Goal: Information Seeking & Learning: Understand process/instructions

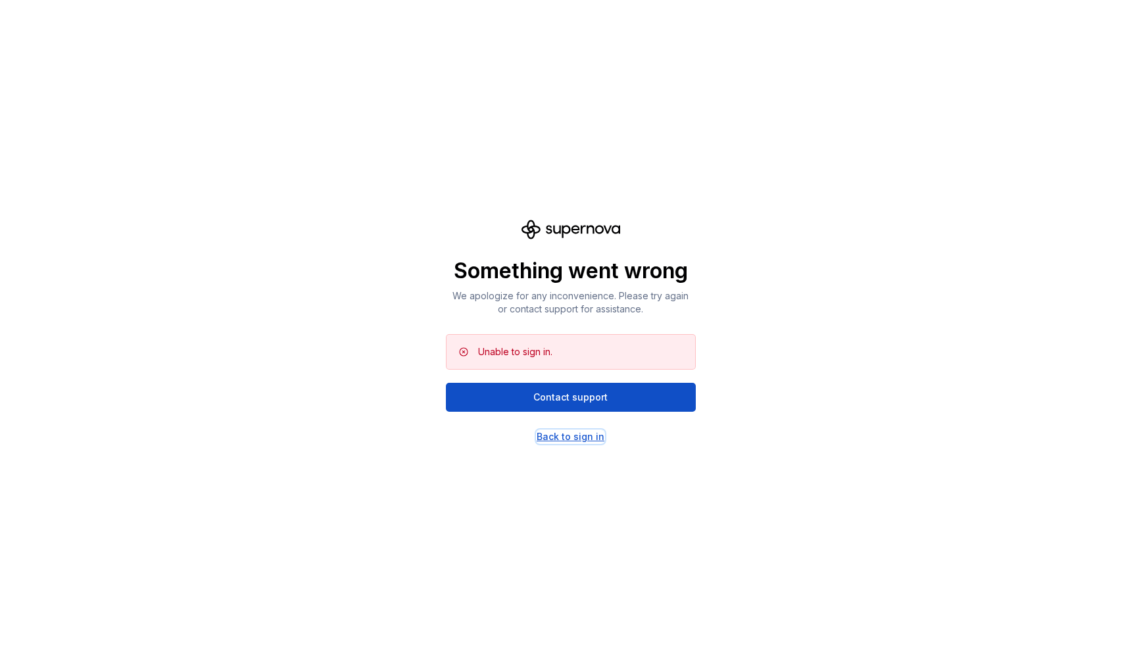
click at [553, 434] on div "Back to sign in" at bounding box center [571, 436] width 68 height 13
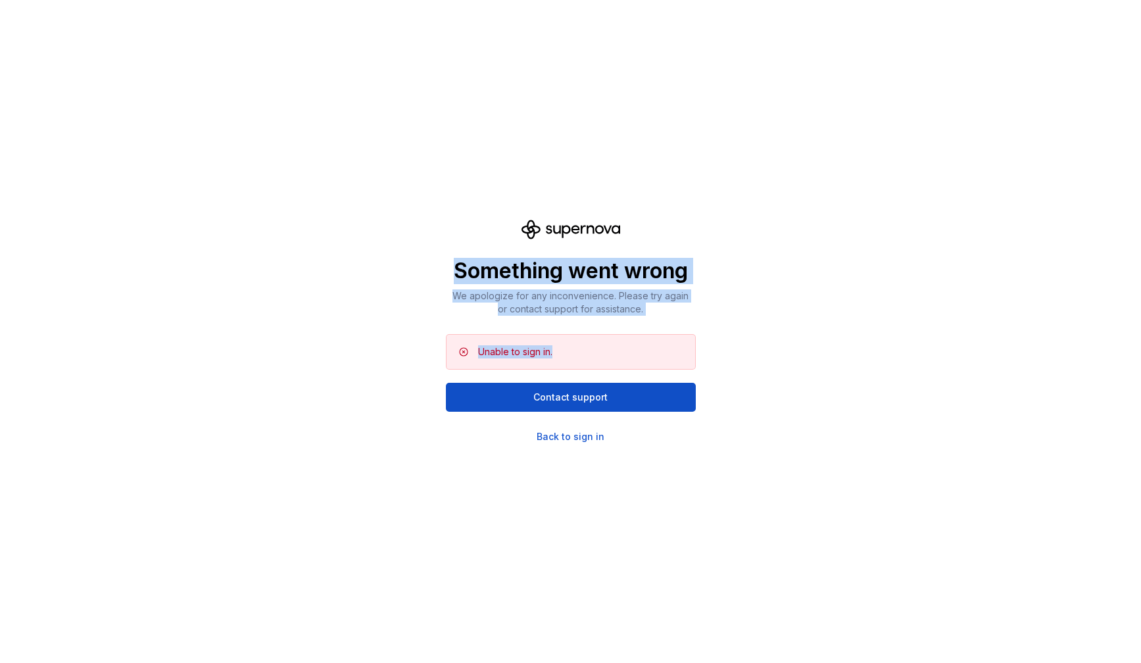
drag, startPoint x: 451, startPoint y: 266, endPoint x: 677, endPoint y: 355, distance: 243.3
click at [677, 355] on div "Something went wrong We apologize for any inconvenience. Please try again or co…" at bounding box center [571, 332] width 250 height 224
copy div "Something went wrong We apologize for any inconvenience. Please try again or co…"
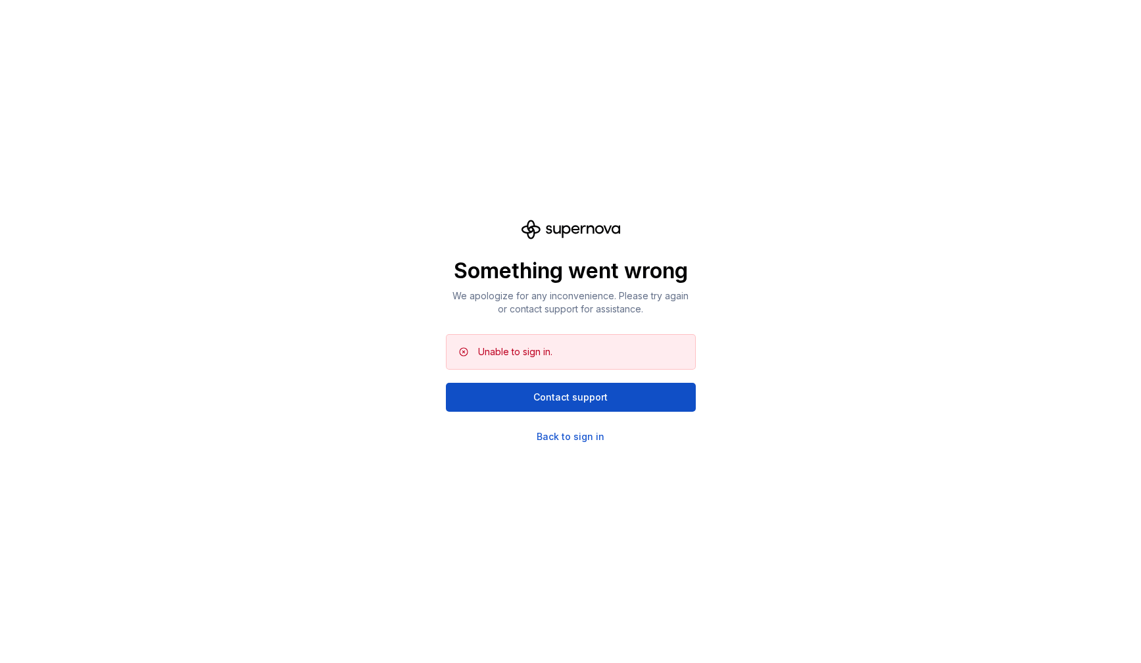
click at [570, 450] on div "Something went wrong We apologize for any inconvenience. Please try again or co…" at bounding box center [570, 331] width 1141 height 663
click at [567, 437] on div "Back to sign in" at bounding box center [571, 436] width 68 height 13
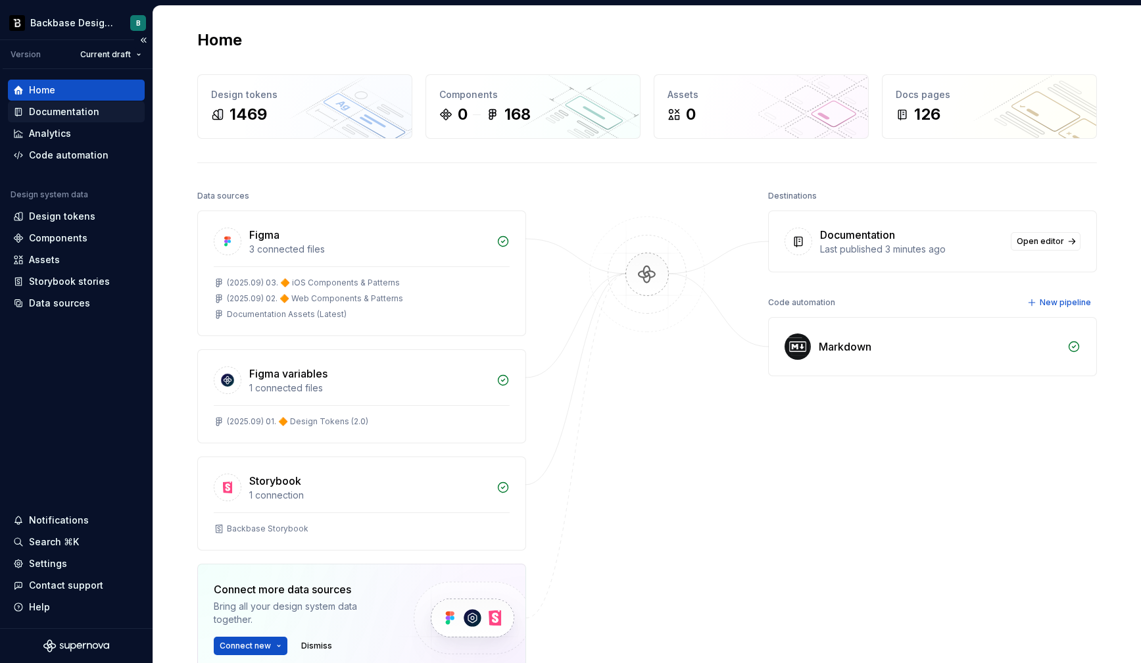
click at [64, 115] on div "Documentation" at bounding box center [64, 111] width 70 height 13
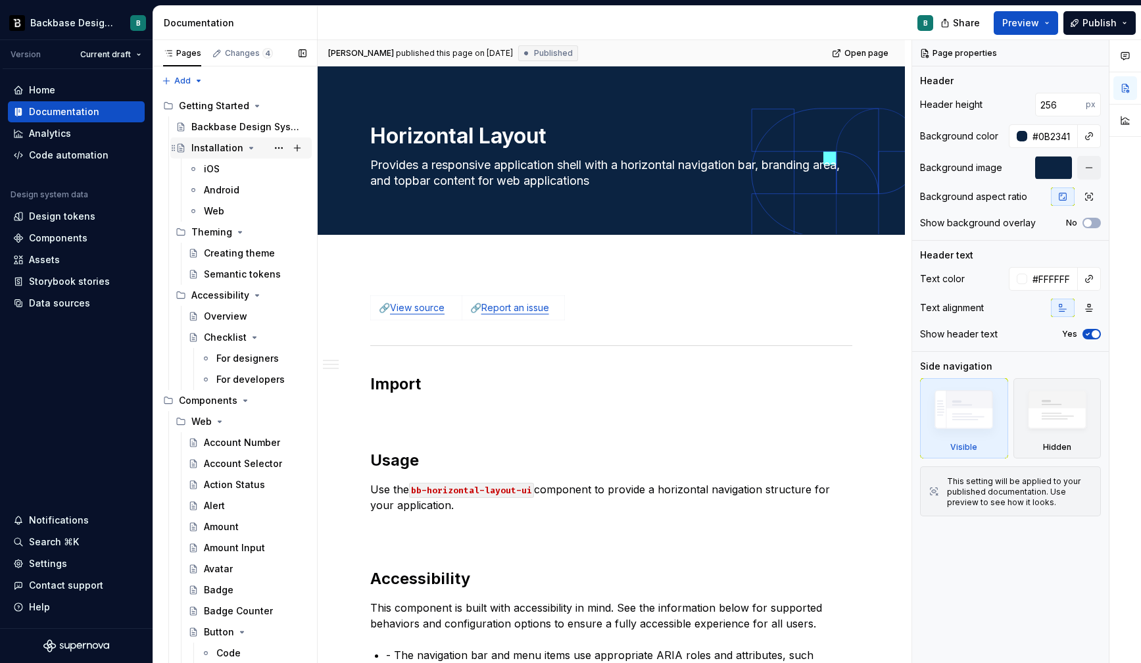
click at [225, 148] on div "Installation" at bounding box center [217, 147] width 52 height 13
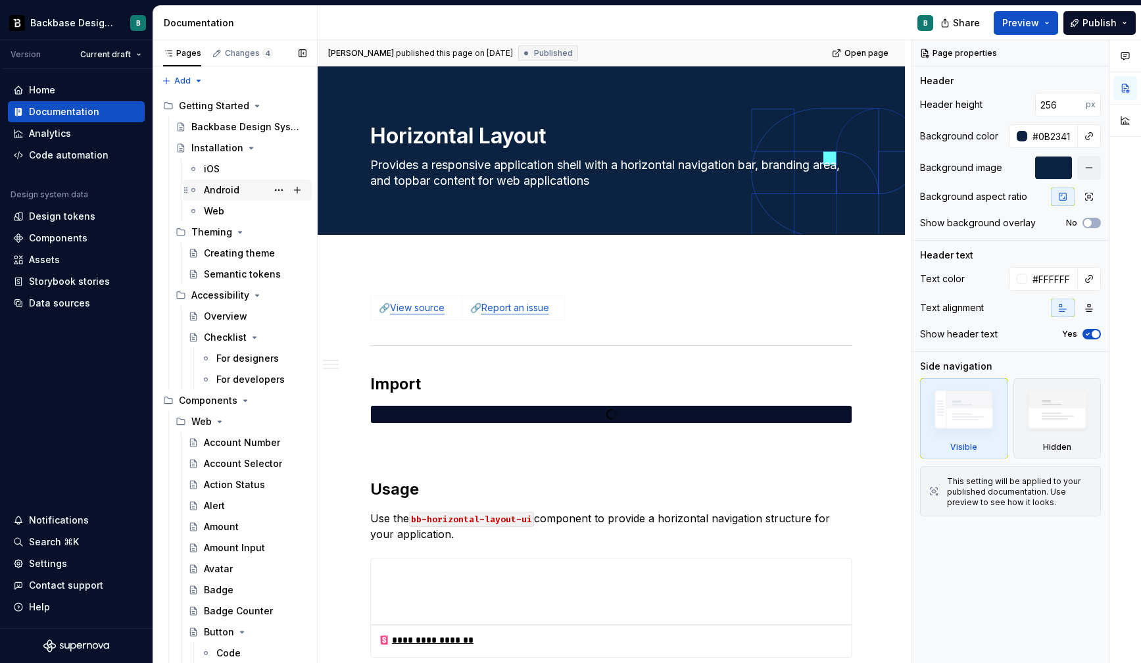
click at [220, 193] on div "Android" at bounding box center [222, 189] width 36 height 13
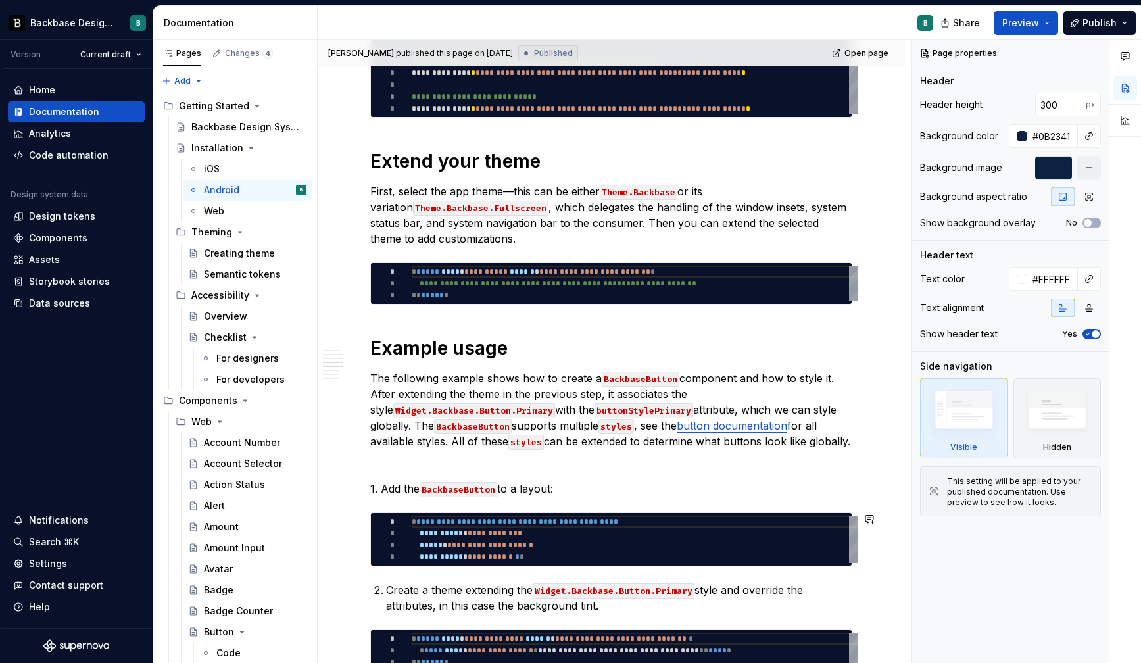
scroll to position [756, 0]
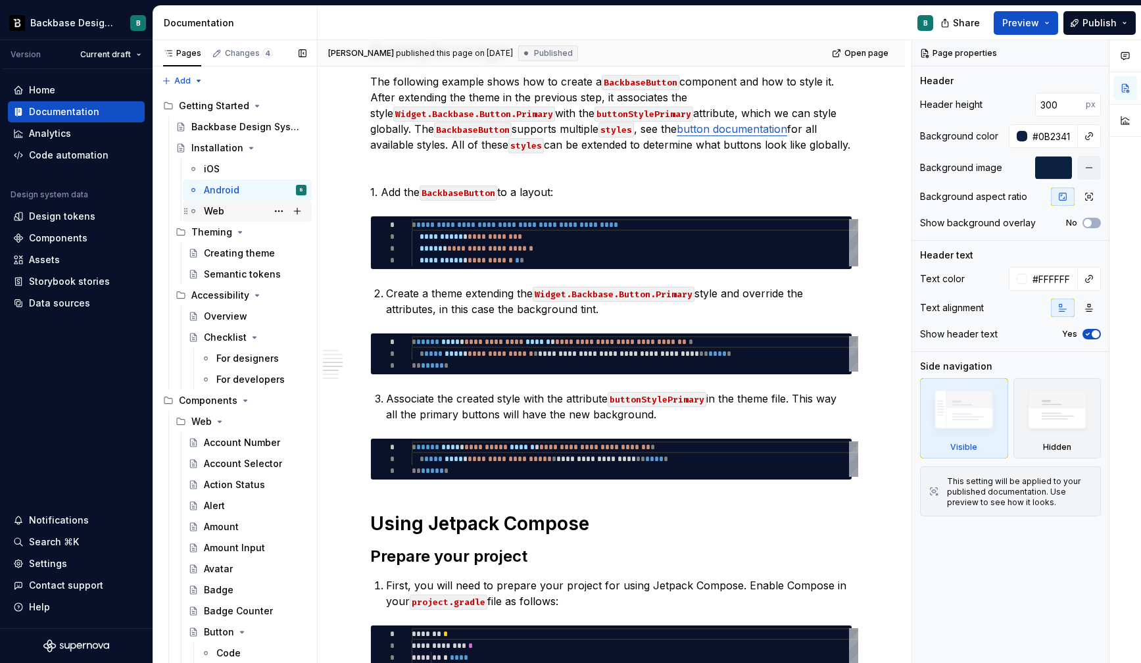
click at [233, 207] on div "Web" at bounding box center [255, 211] width 103 height 18
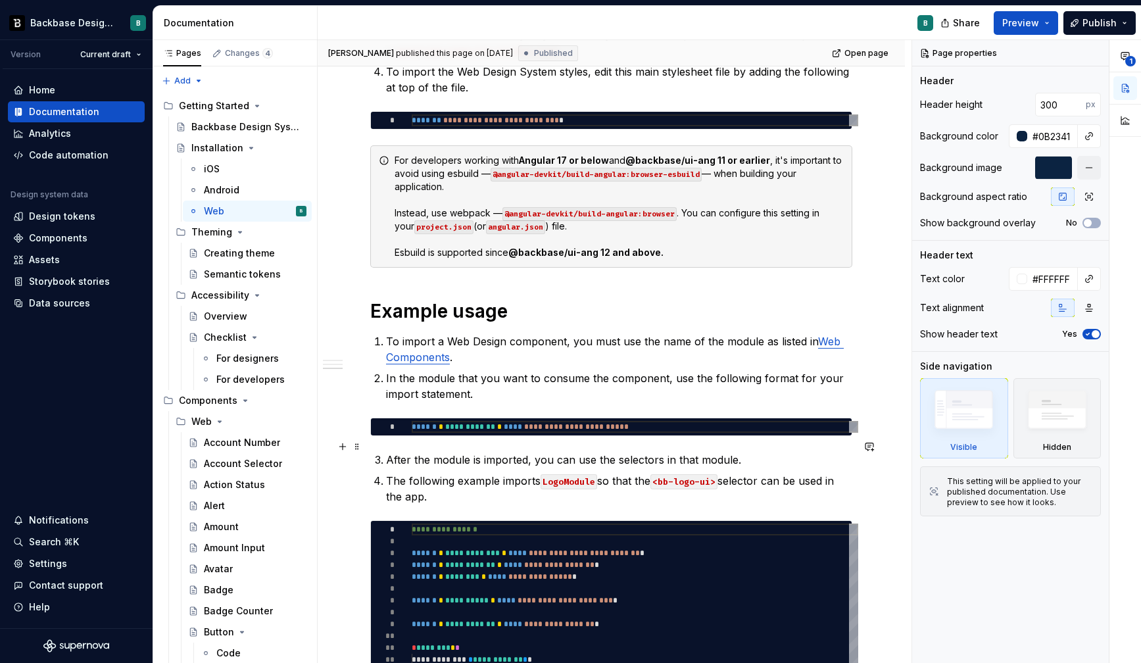
scroll to position [922, 0]
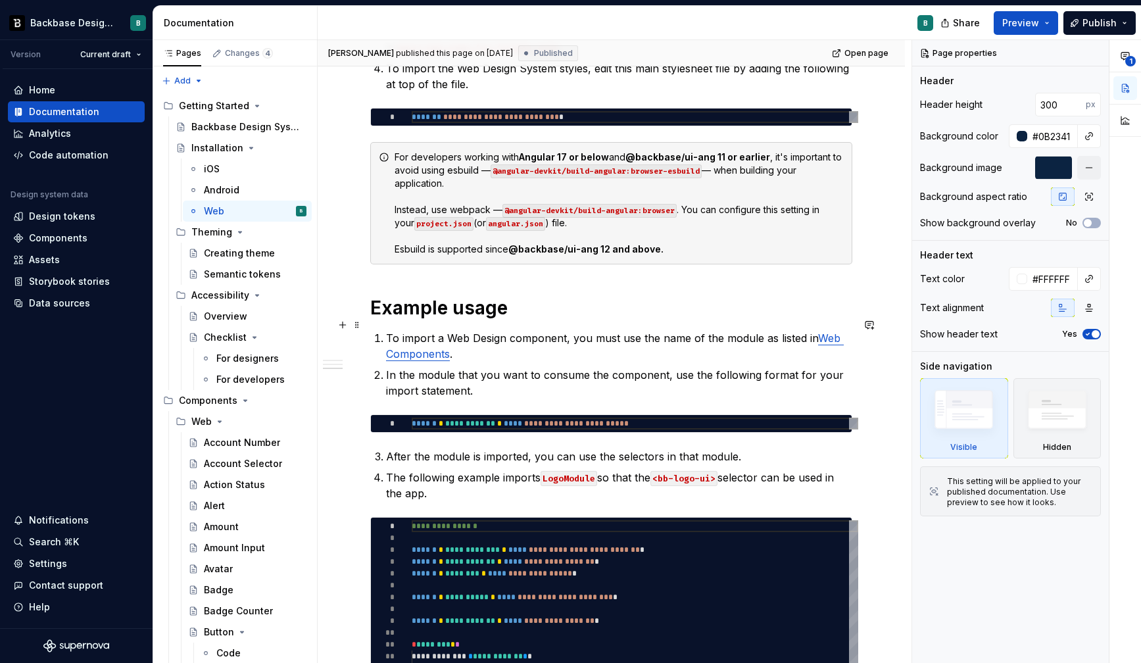
click at [824, 331] on link "Web Components" at bounding box center [615, 345] width 458 height 29
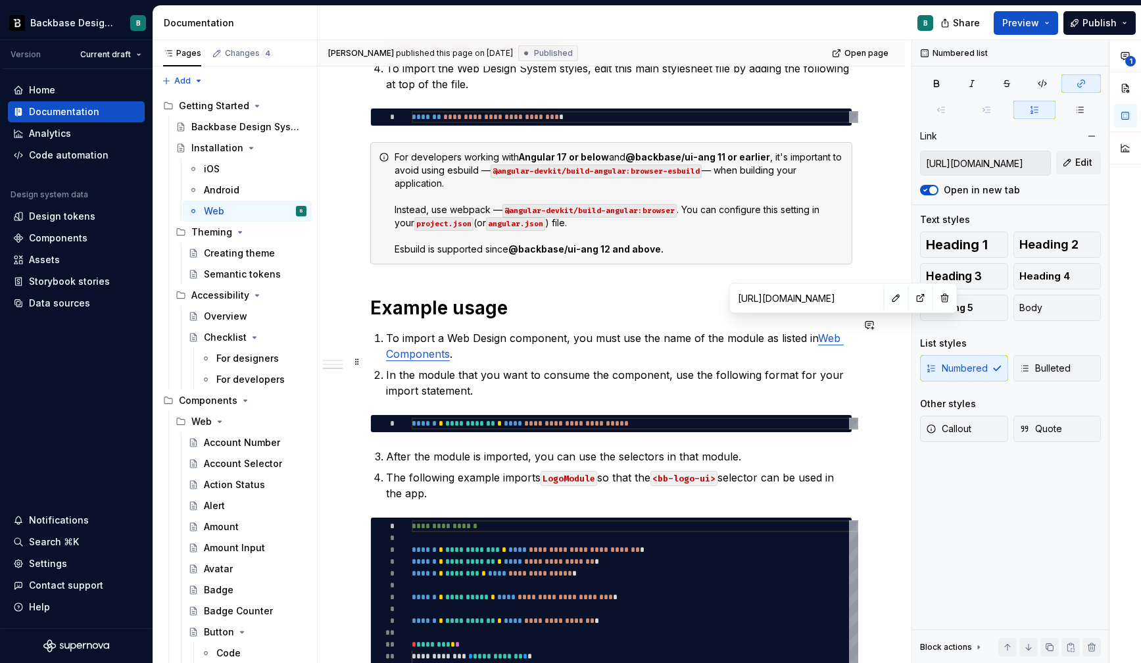
click at [762, 379] on p "In the module that you want to consume the component, use the following format …" at bounding box center [619, 383] width 466 height 32
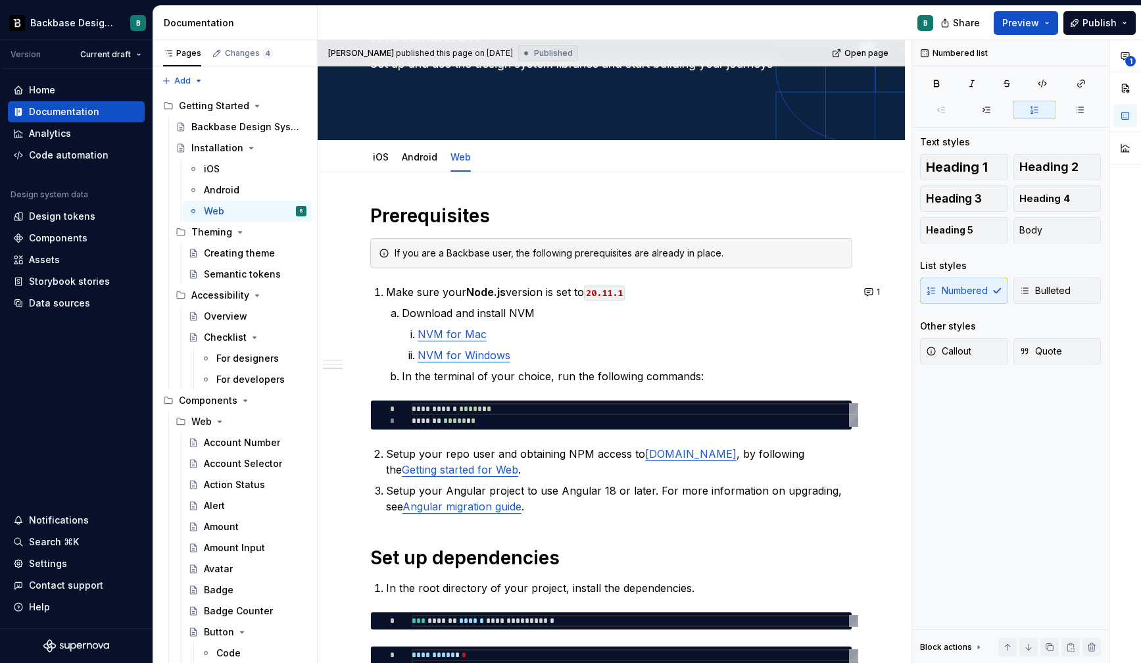
scroll to position [0, 0]
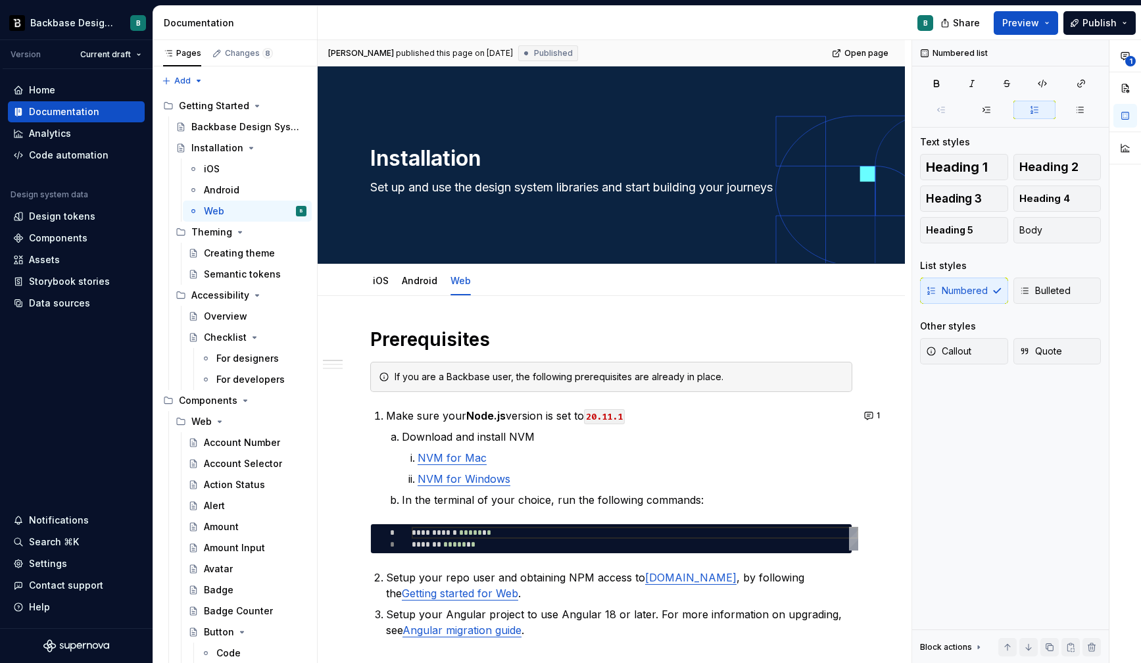
type textarea "*"
